Goal: Information Seeking & Learning: Learn about a topic

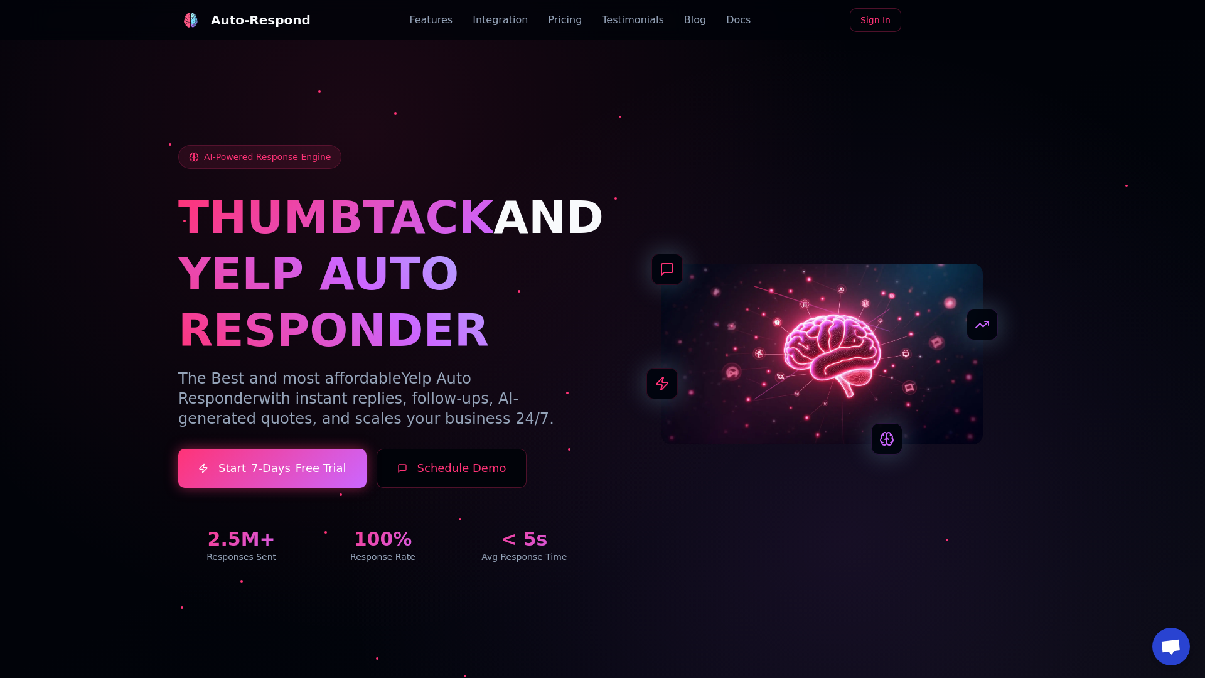
click at [684, 20] on link "Blog" at bounding box center [695, 20] width 22 height 15
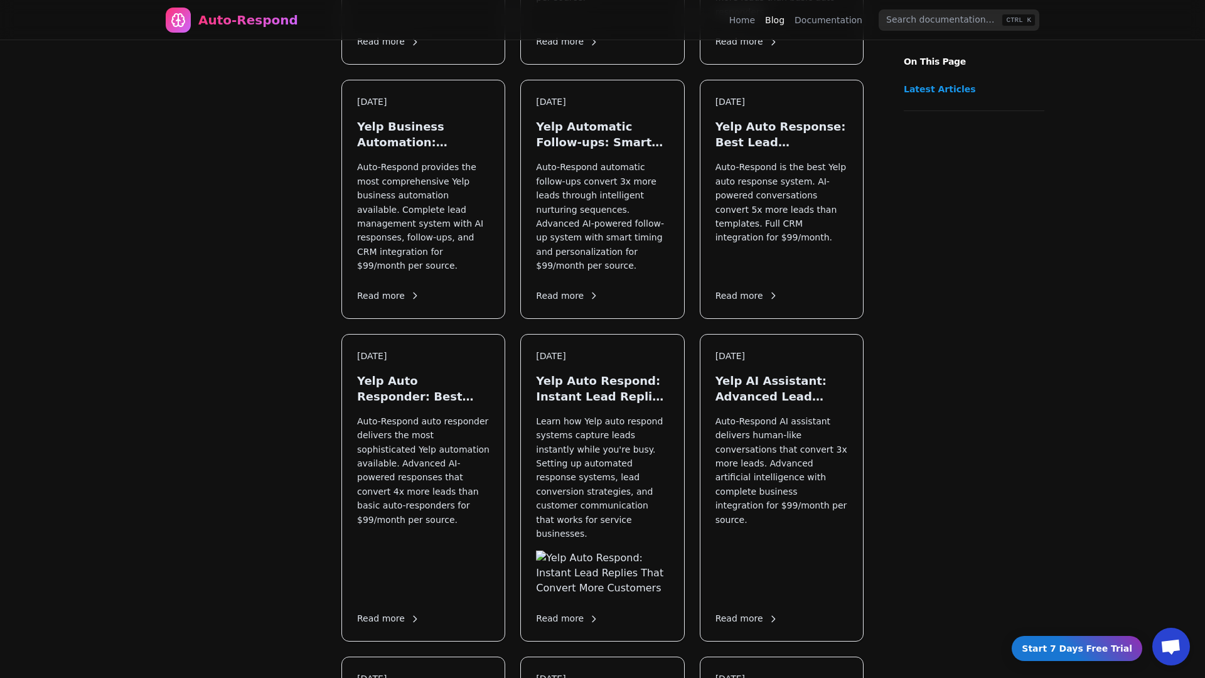
scroll to position [1372, 0]
